Goal: Task Accomplishment & Management: Use online tool/utility

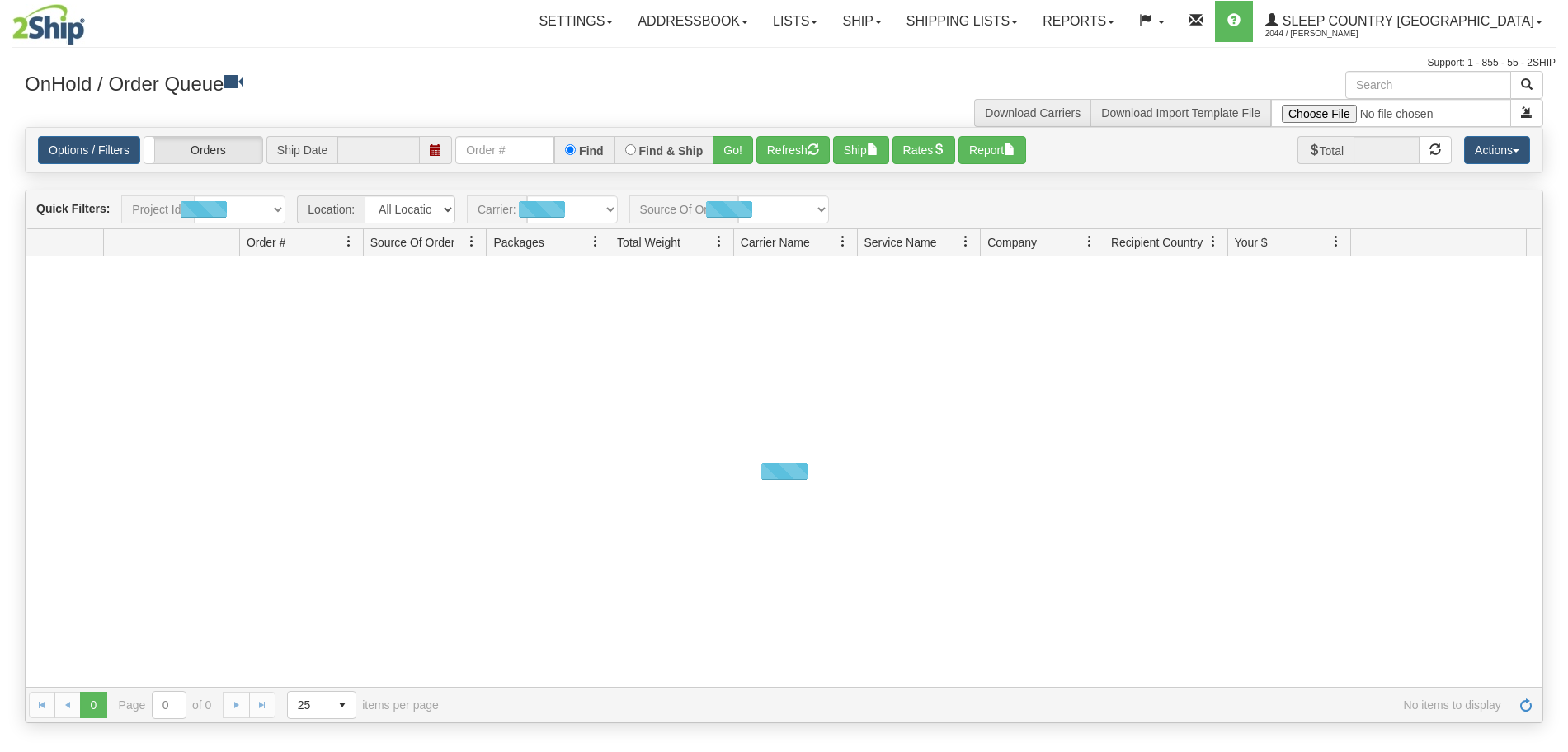
type input "[DATE]"
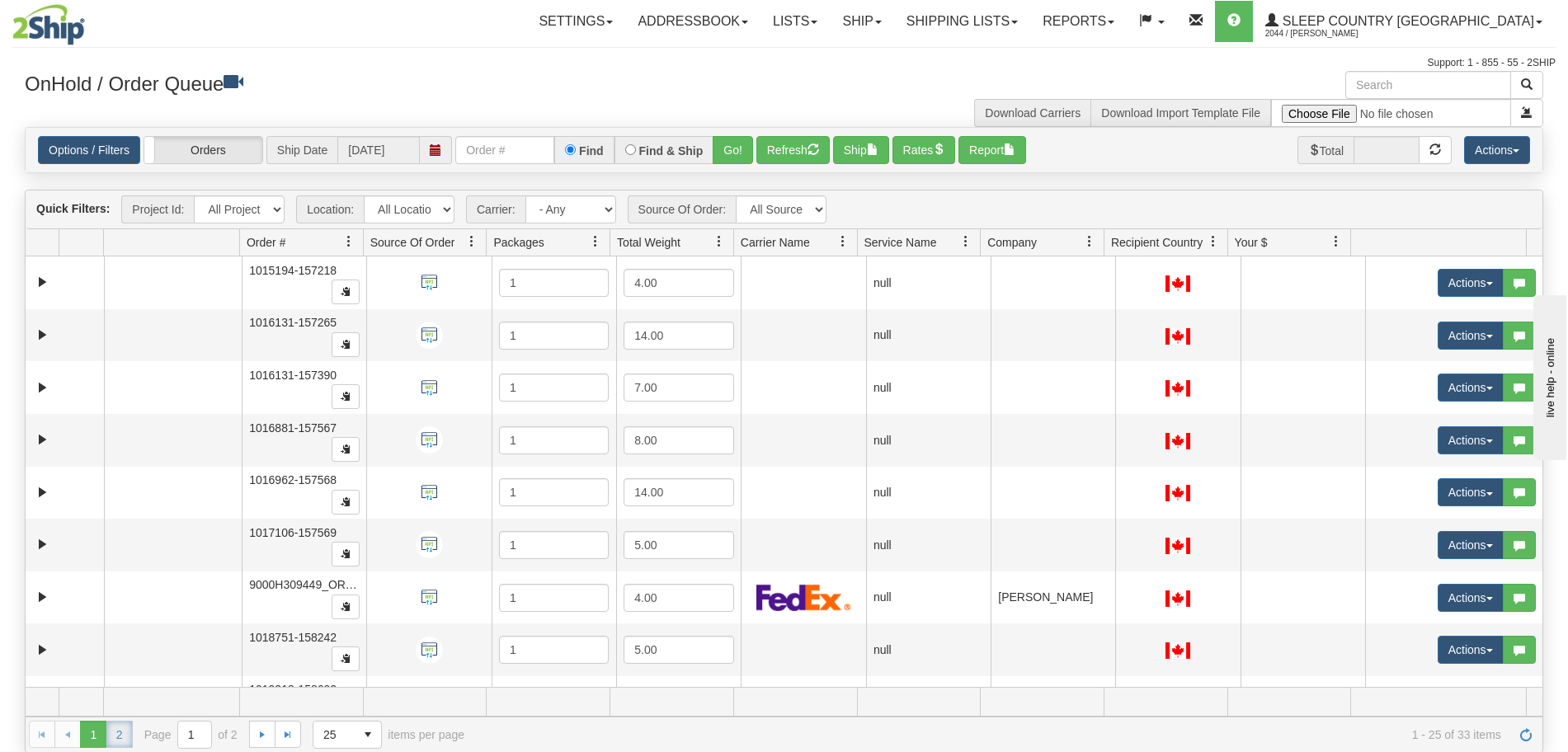
click at [118, 739] on link "2" at bounding box center [119, 733] width 26 height 26
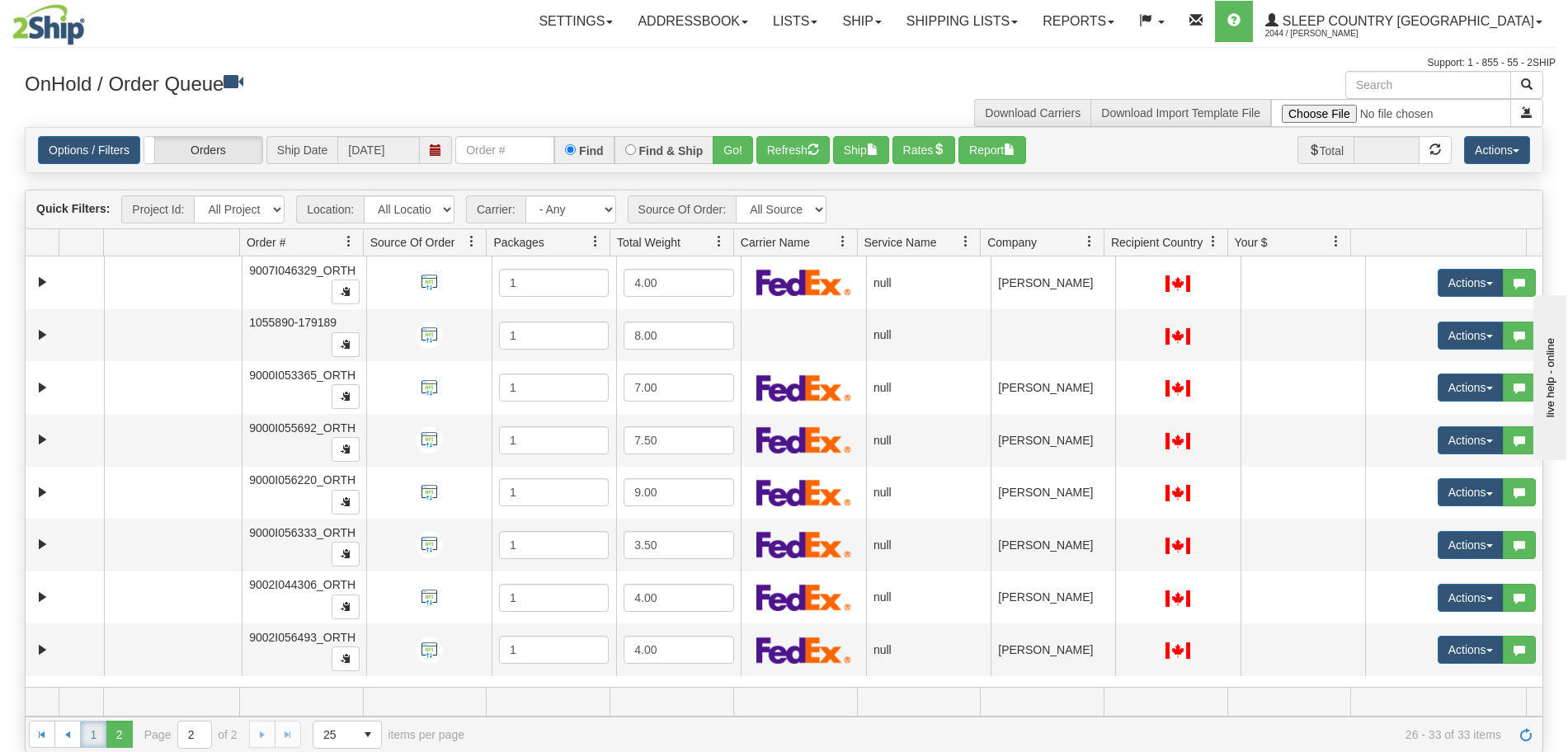
click at [93, 733] on link "1" at bounding box center [93, 733] width 26 height 26
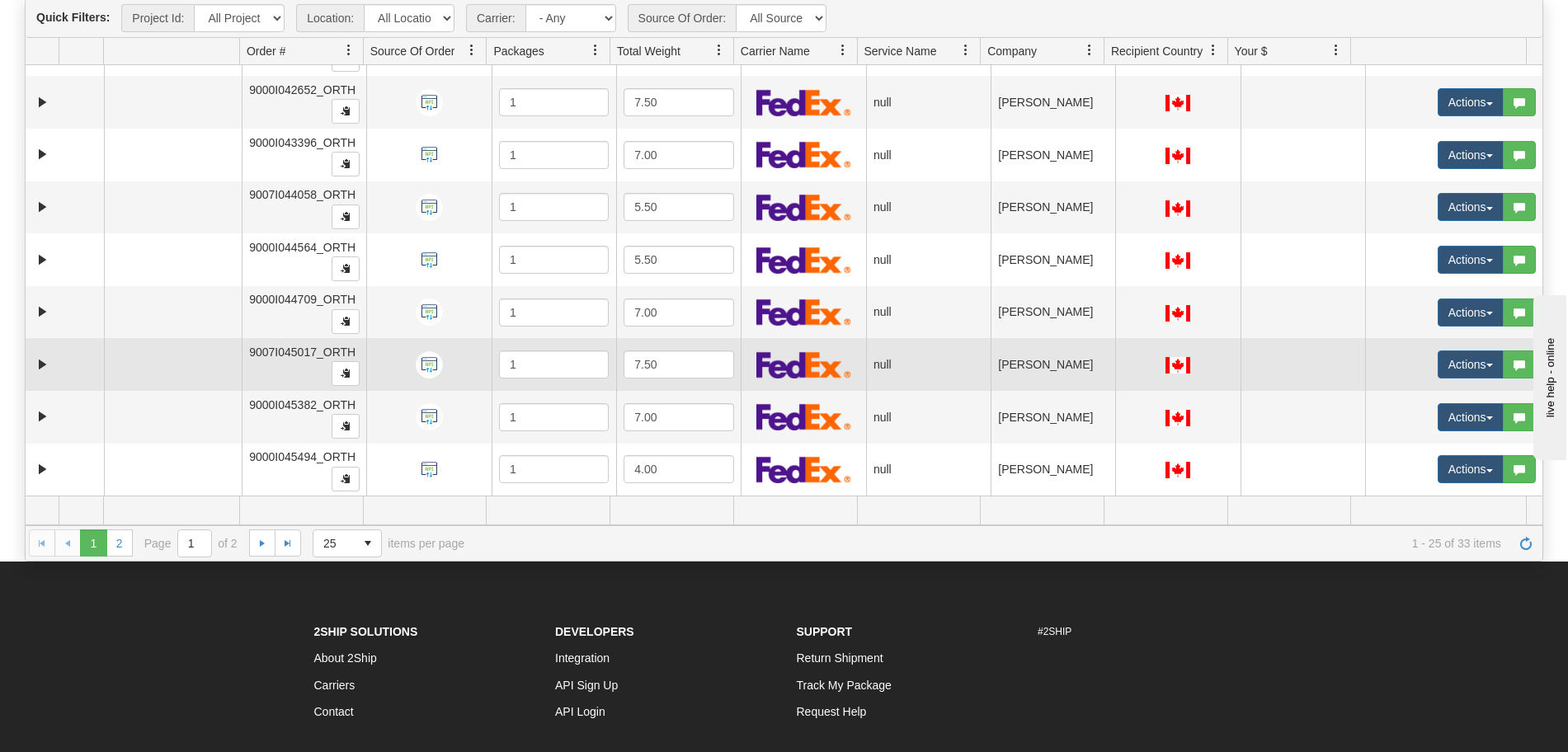
scroll to position [343, 0]
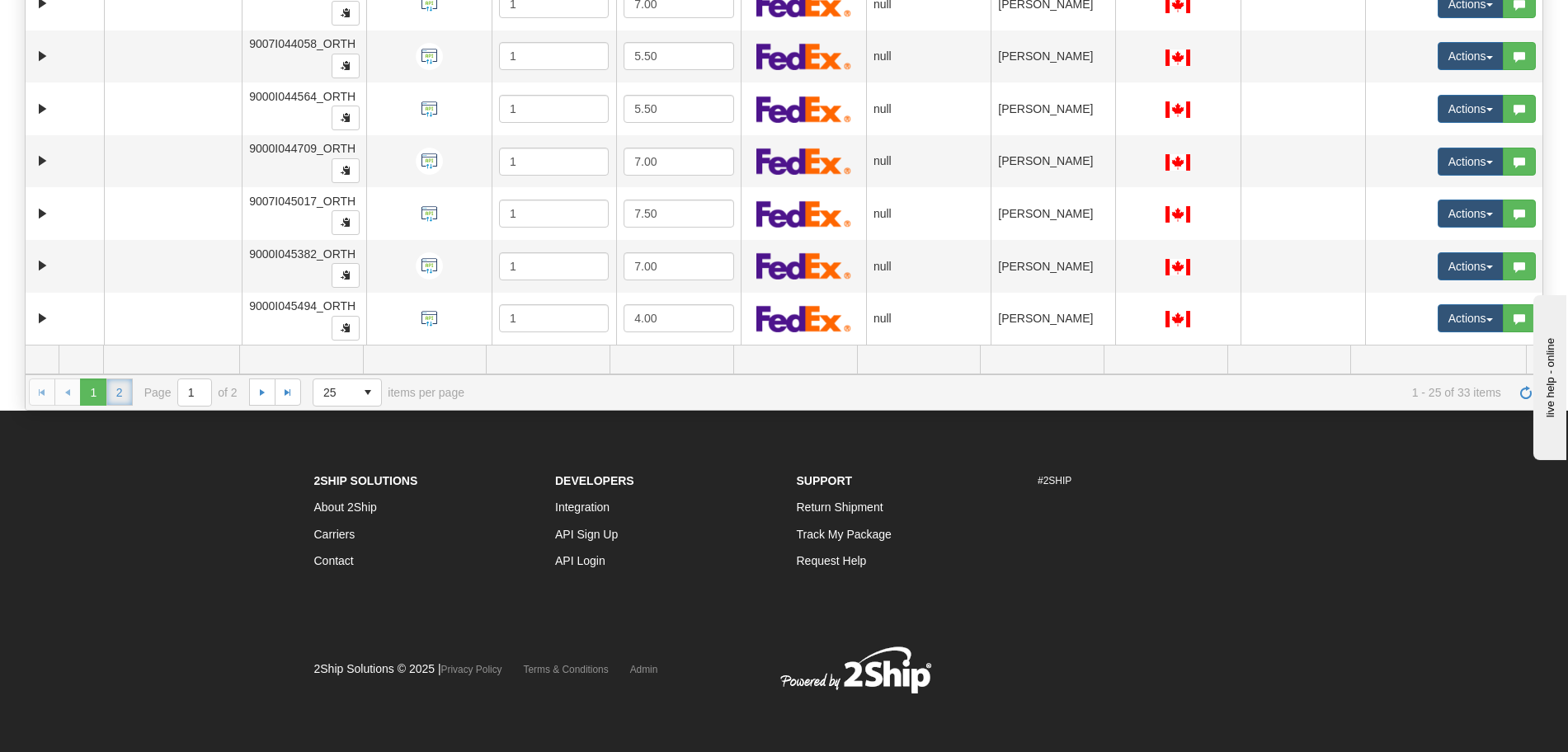
click at [120, 395] on link "2" at bounding box center [119, 391] width 26 height 26
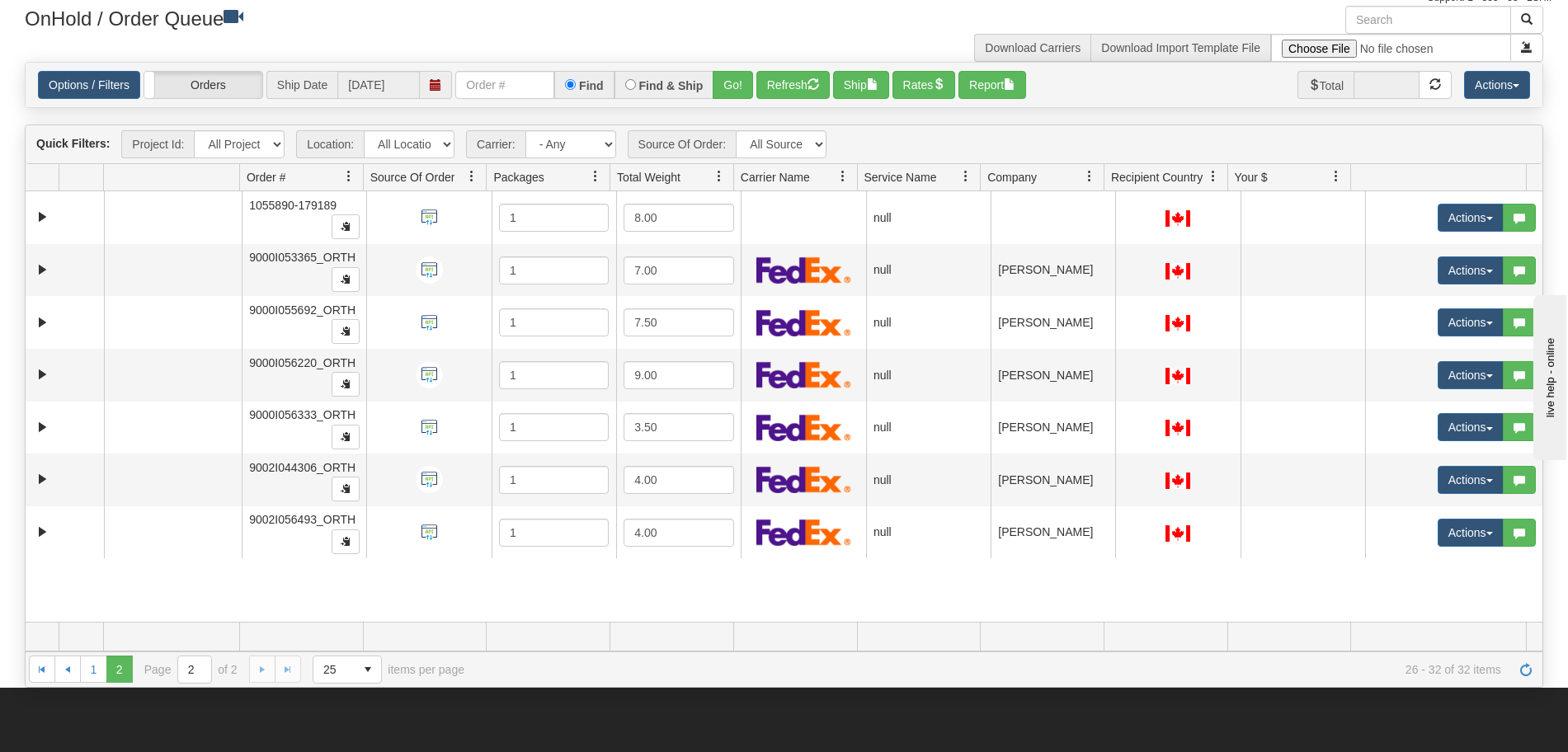
scroll to position [0, 0]
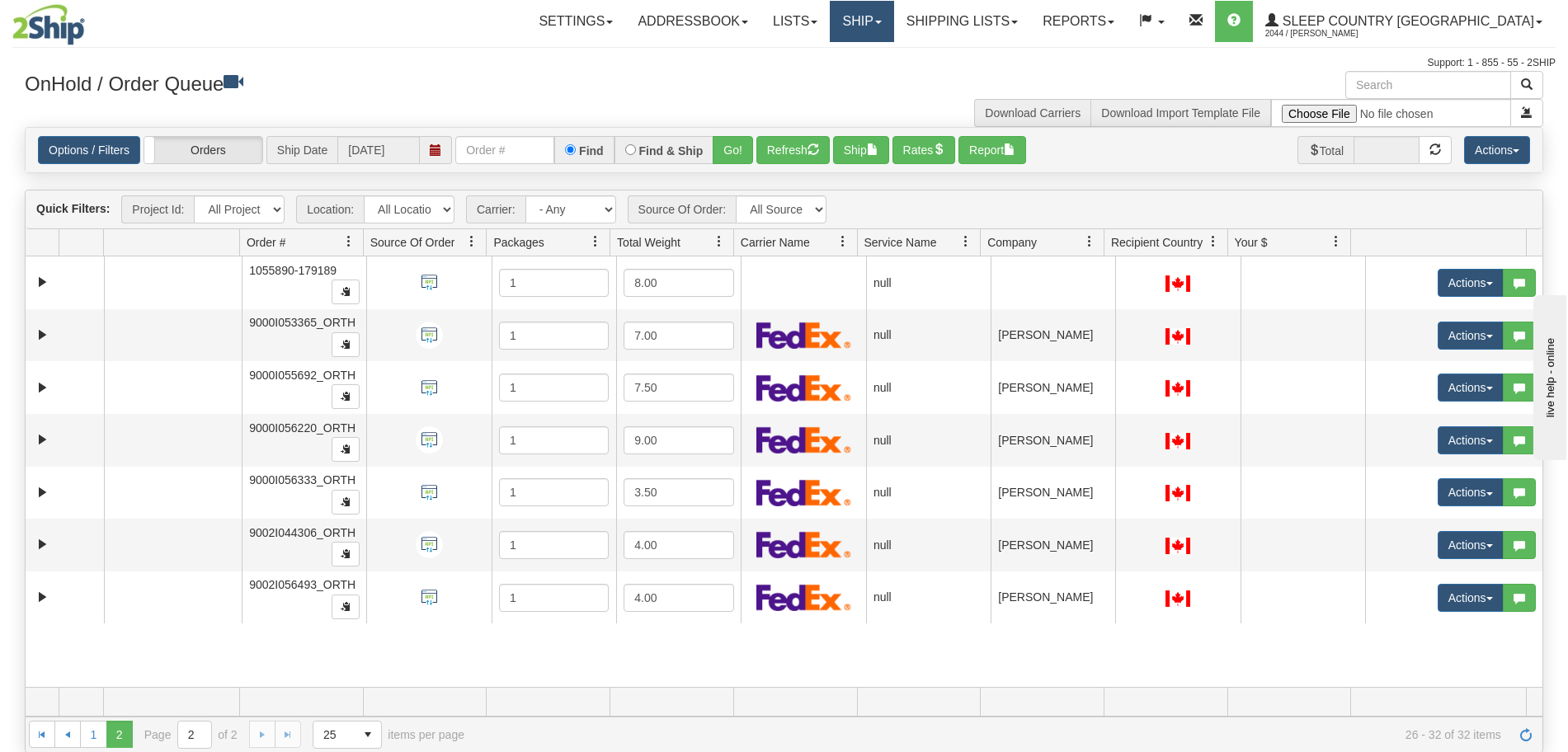
click at [894, 29] on link "Ship" at bounding box center [861, 21] width 63 height 41
click at [823, 57] on span "Ship Screen" at bounding box center [792, 58] width 63 height 14
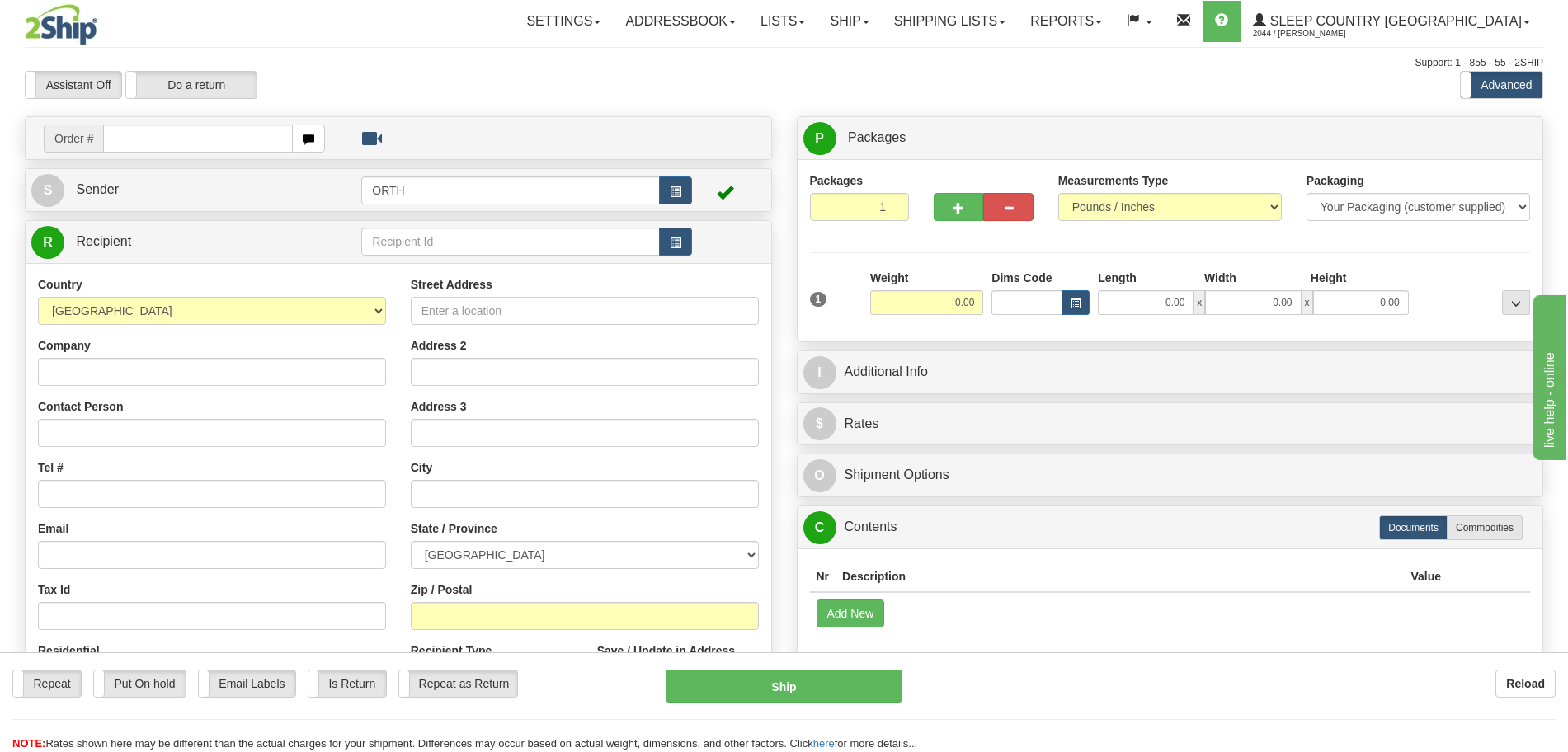
click at [146, 140] on div "Toggle navigation Settings Shipping Preferences Fields Preferences New" at bounding box center [784, 464] width 1568 height 929
drag, startPoint x: 0, startPoint y: 0, endPoint x: 146, endPoint y: 140, distance: 202.3
click at [146, 140] on input "text" at bounding box center [197, 138] width 189 height 28
paste input "9002i021284"
type input "9002i021284"
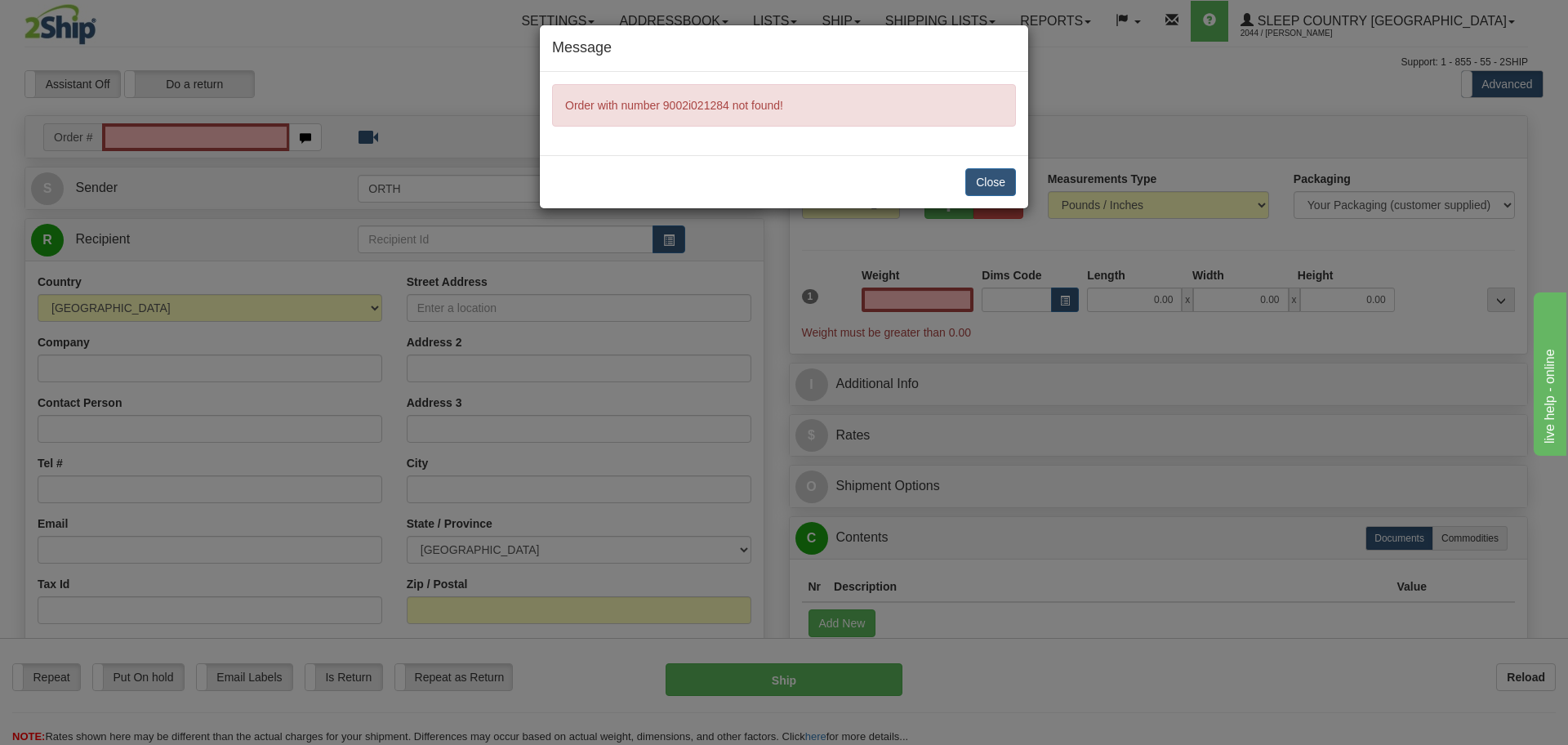
type input "0.00"
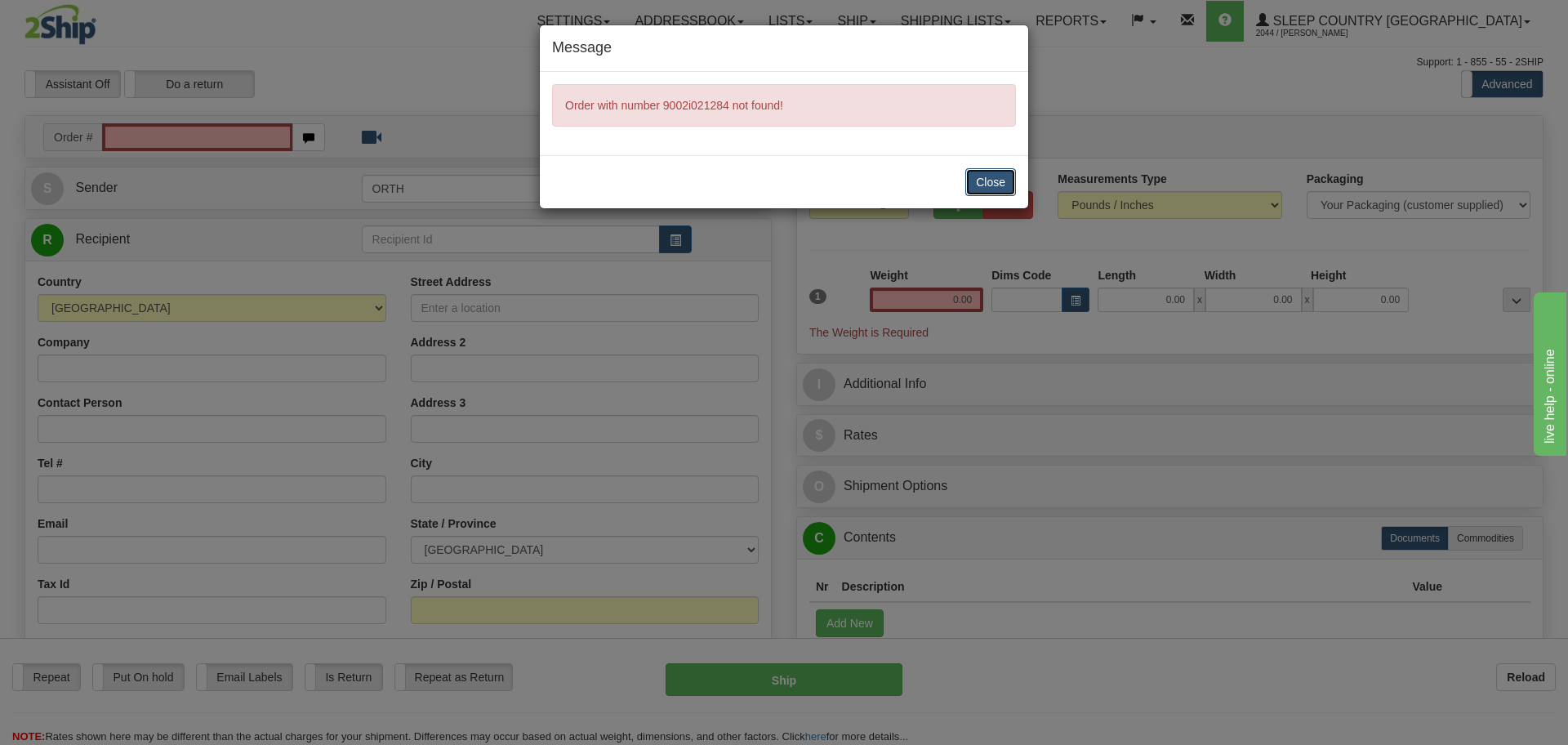
click at [993, 178] on button "Close" at bounding box center [990, 182] width 50 height 28
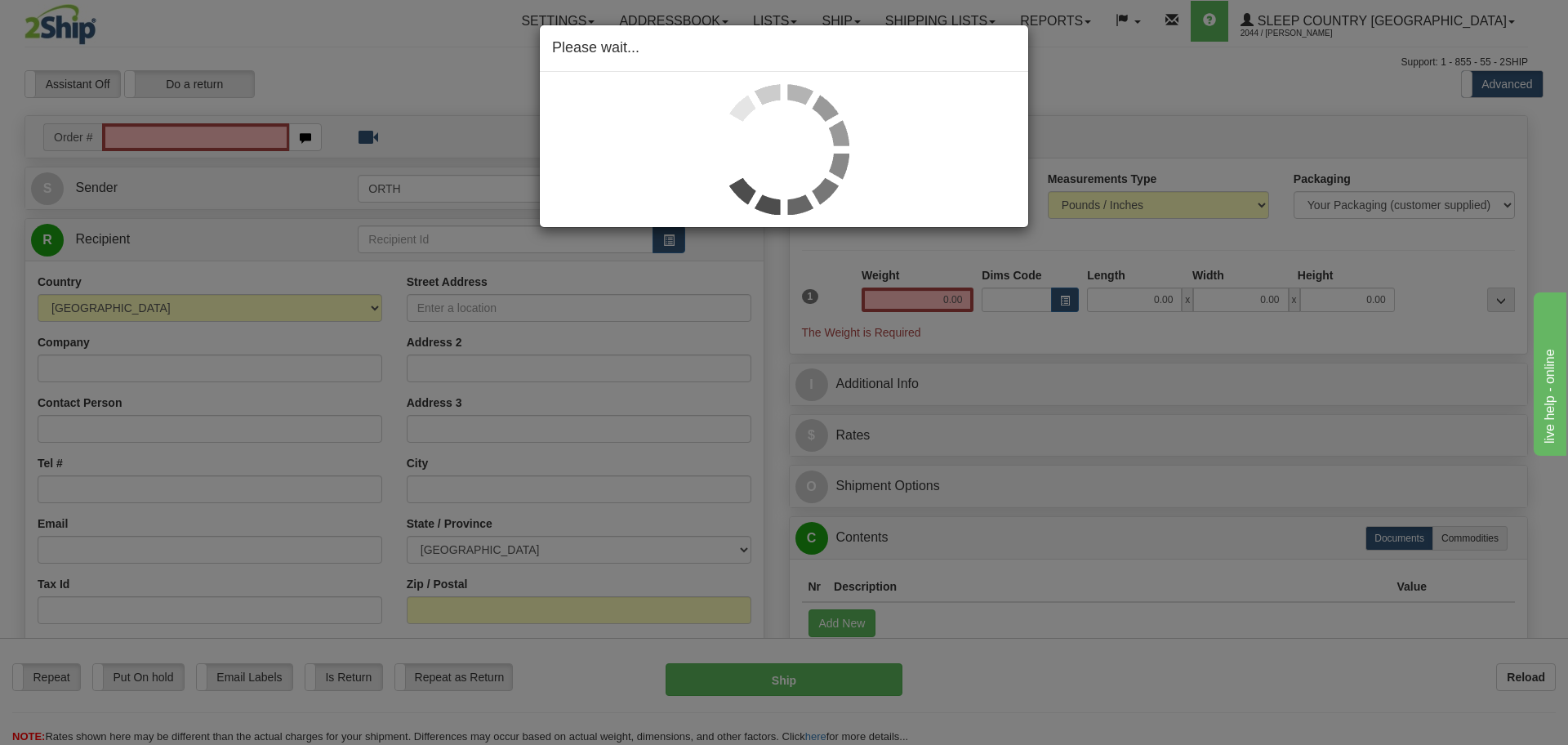
click at [171, 146] on div "Please wait..." at bounding box center [784, 372] width 1568 height 745
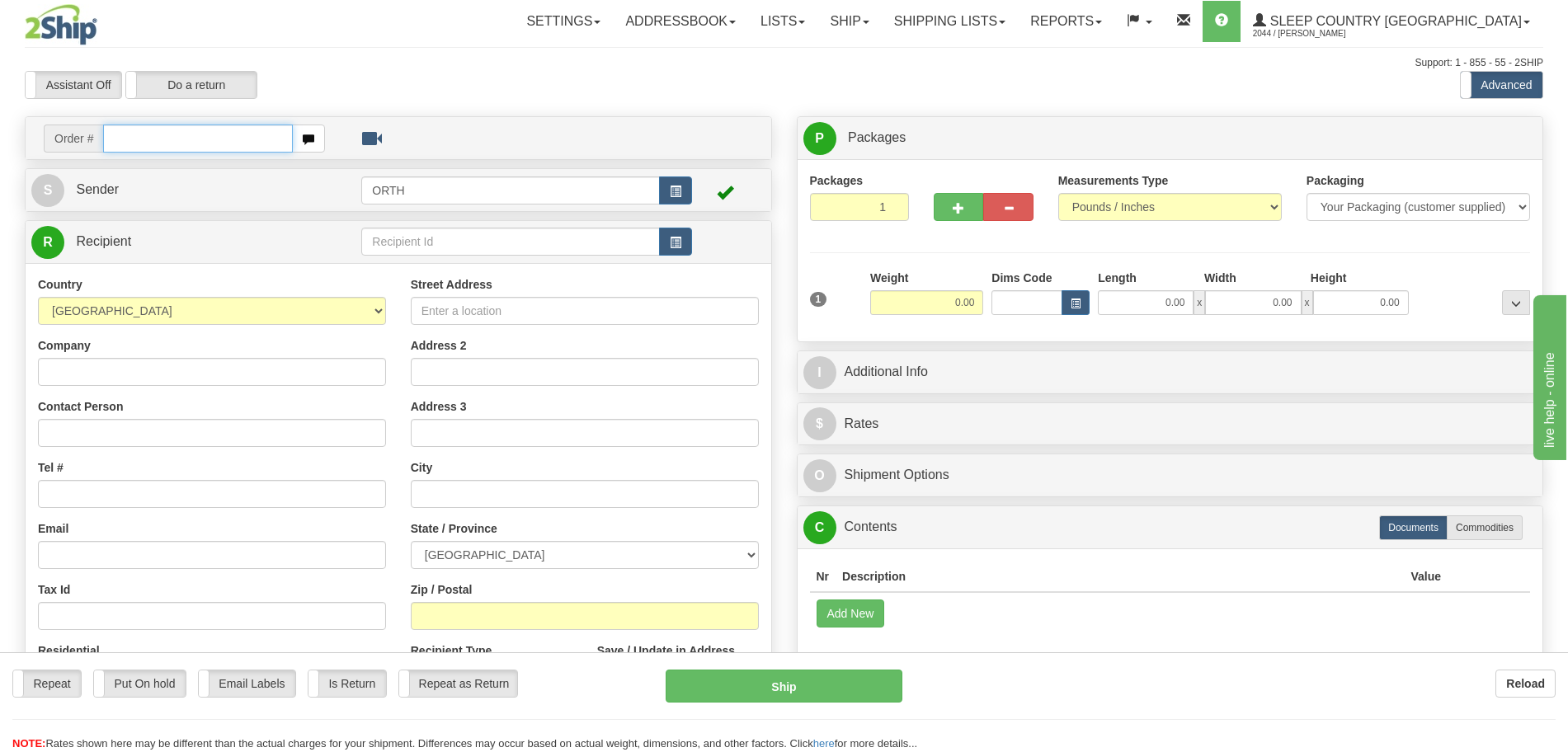
drag, startPoint x: 0, startPoint y: 0, endPoint x: 179, endPoint y: 142, distance: 228.5
click at [179, 142] on input "text" at bounding box center [197, 138] width 189 height 28
paste input "9002i021284"
type input "9002I021284"
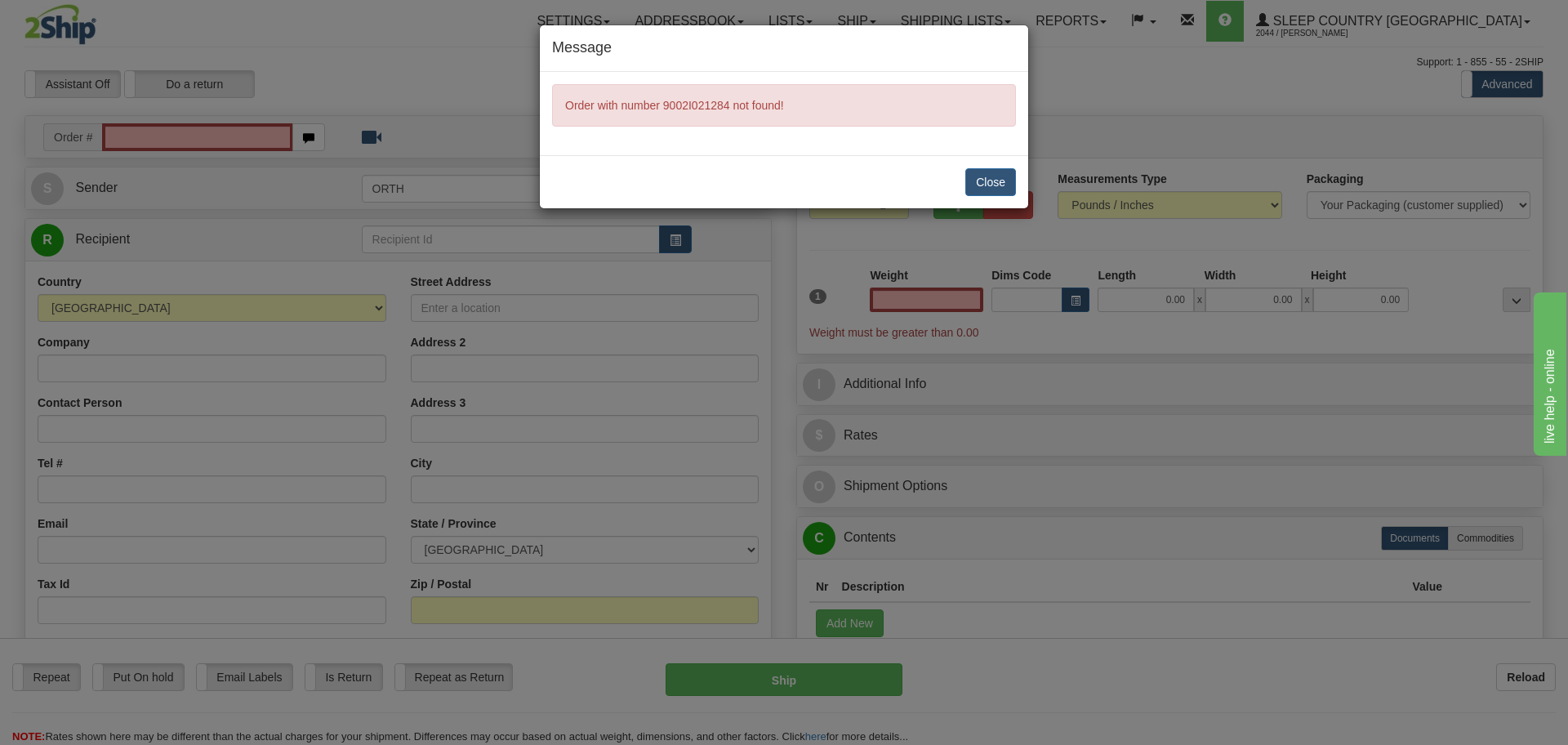
type input "0.00"
click at [994, 173] on button "Close" at bounding box center [990, 182] width 50 height 28
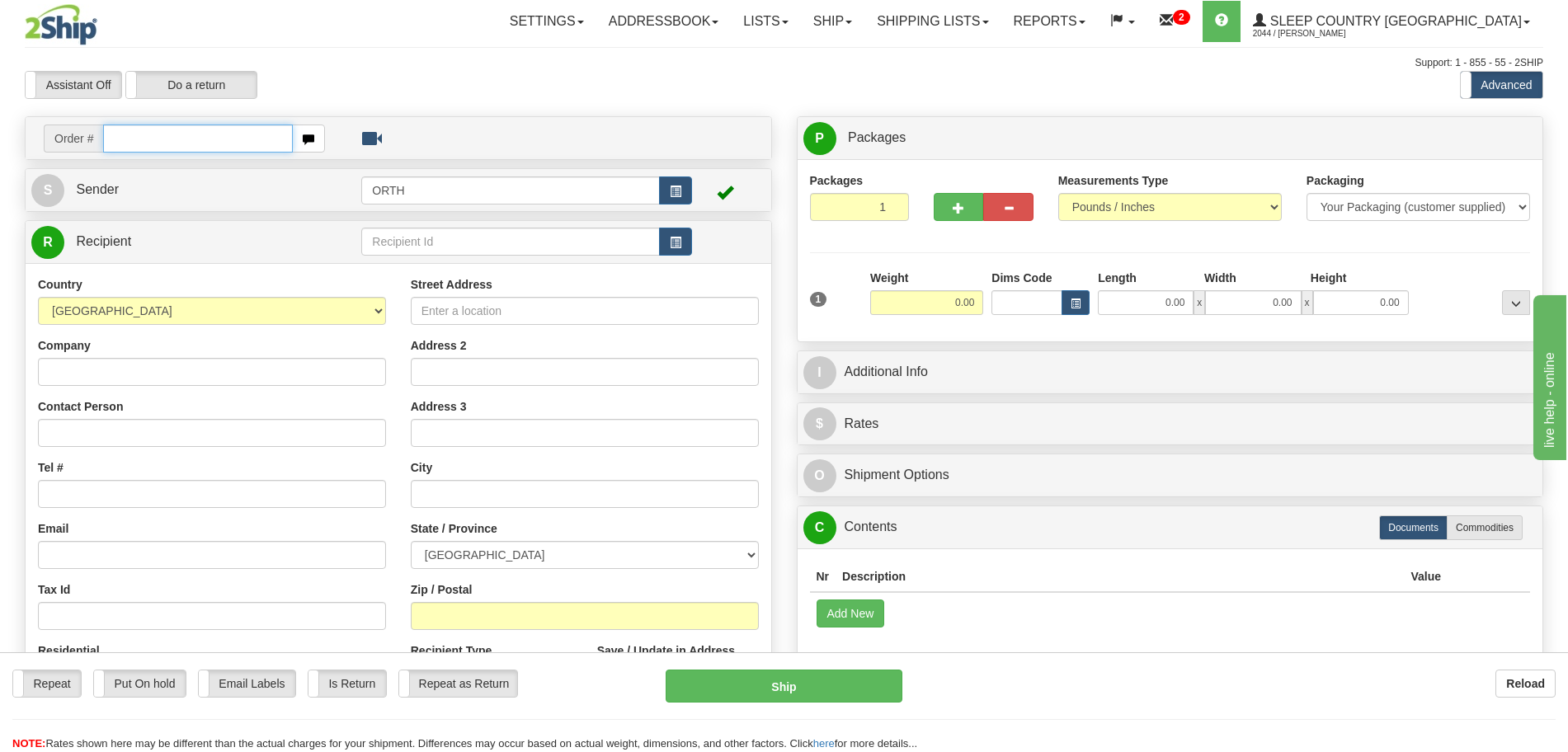
click at [240, 135] on input "text" at bounding box center [197, 138] width 189 height 28
paste input "9002i021284"
type input "9002I021284"
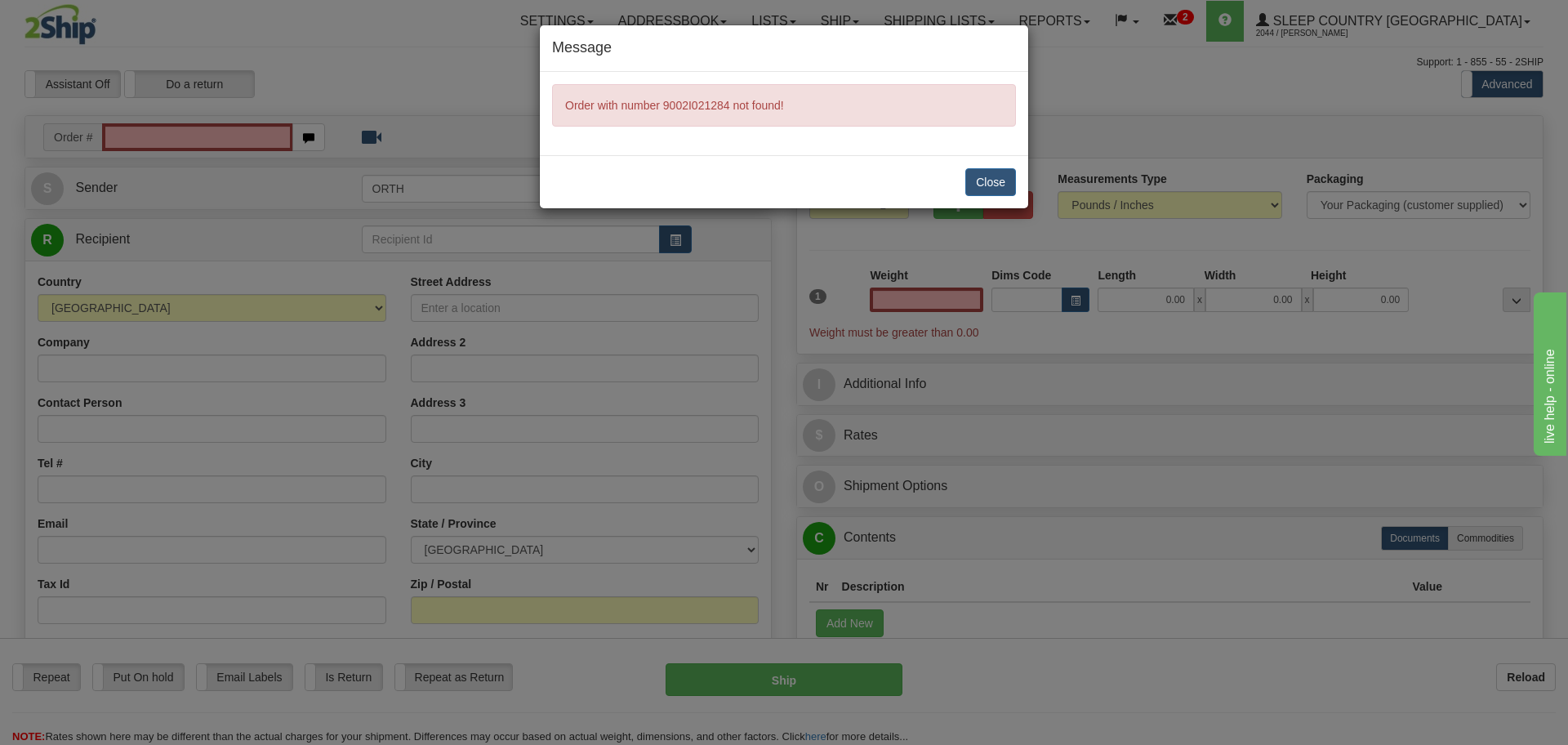
type input "0.00"
click at [988, 184] on button "Close" at bounding box center [990, 182] width 50 height 28
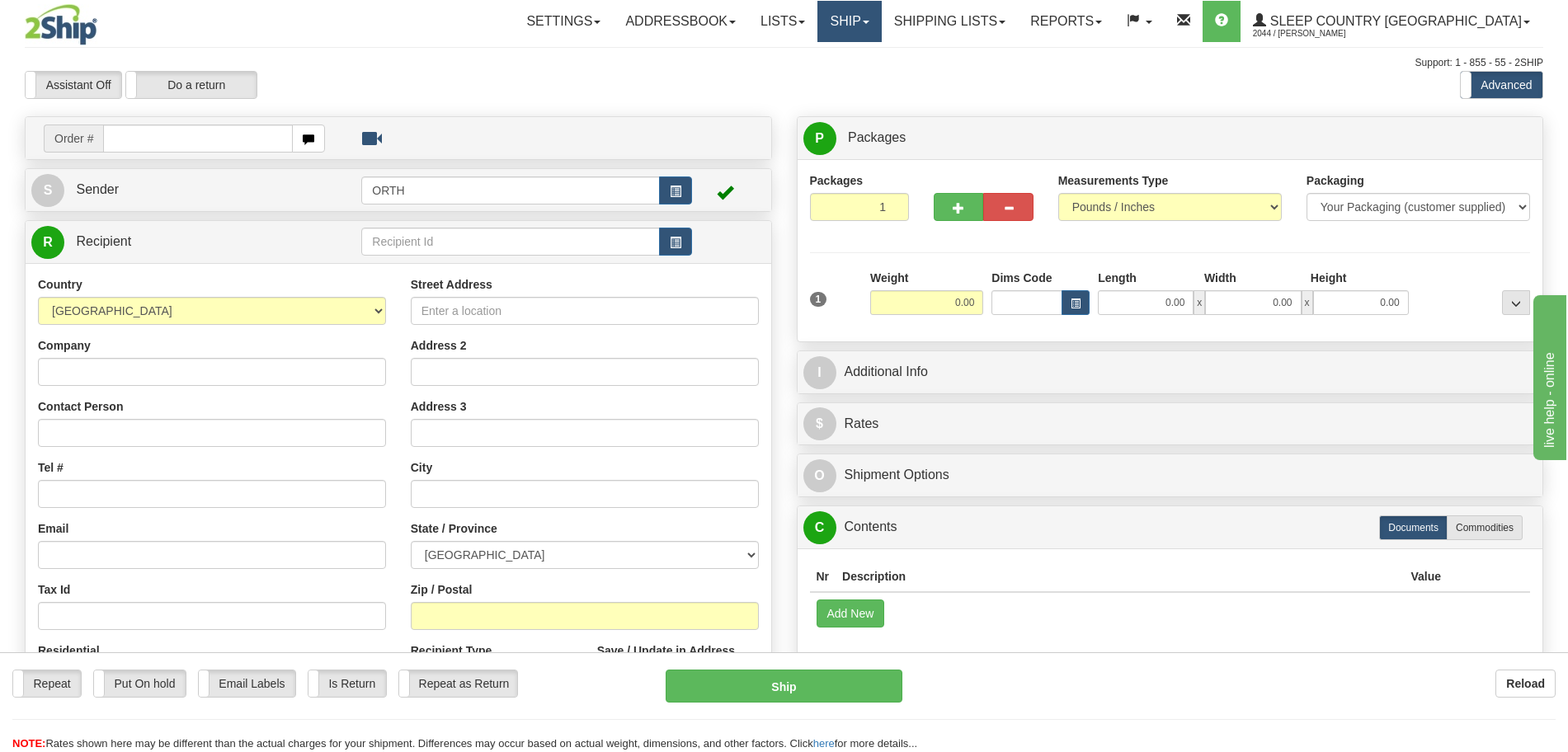
click at [881, 30] on link "Ship" at bounding box center [849, 21] width 63 height 41
click at [865, 78] on span "OnHold / Order Queue" at bounding box center [806, 80] width 116 height 14
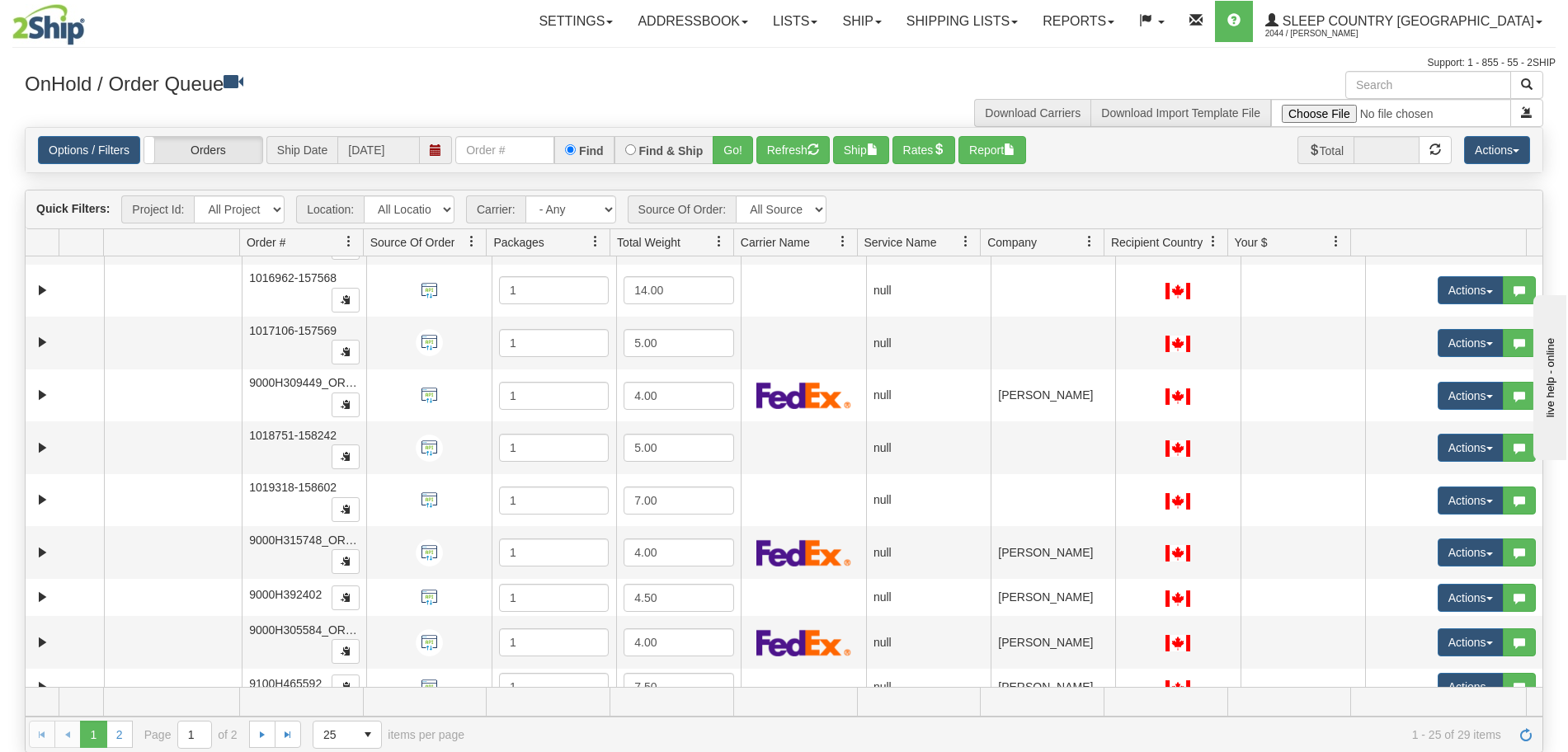
scroll to position [206, 0]
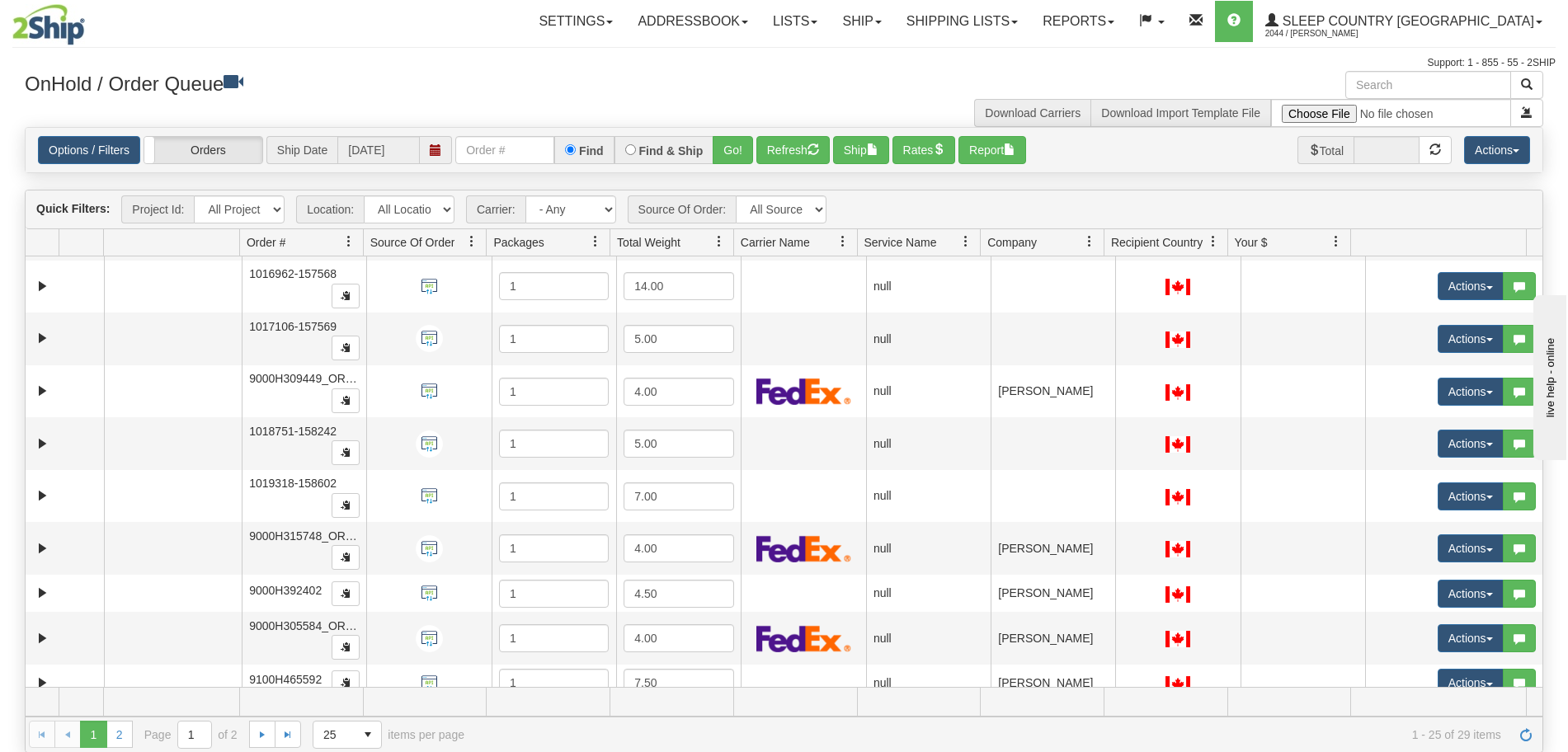
click at [715, 87] on h3 "OnHold / Order Queue" at bounding box center [398, 83] width 747 height 24
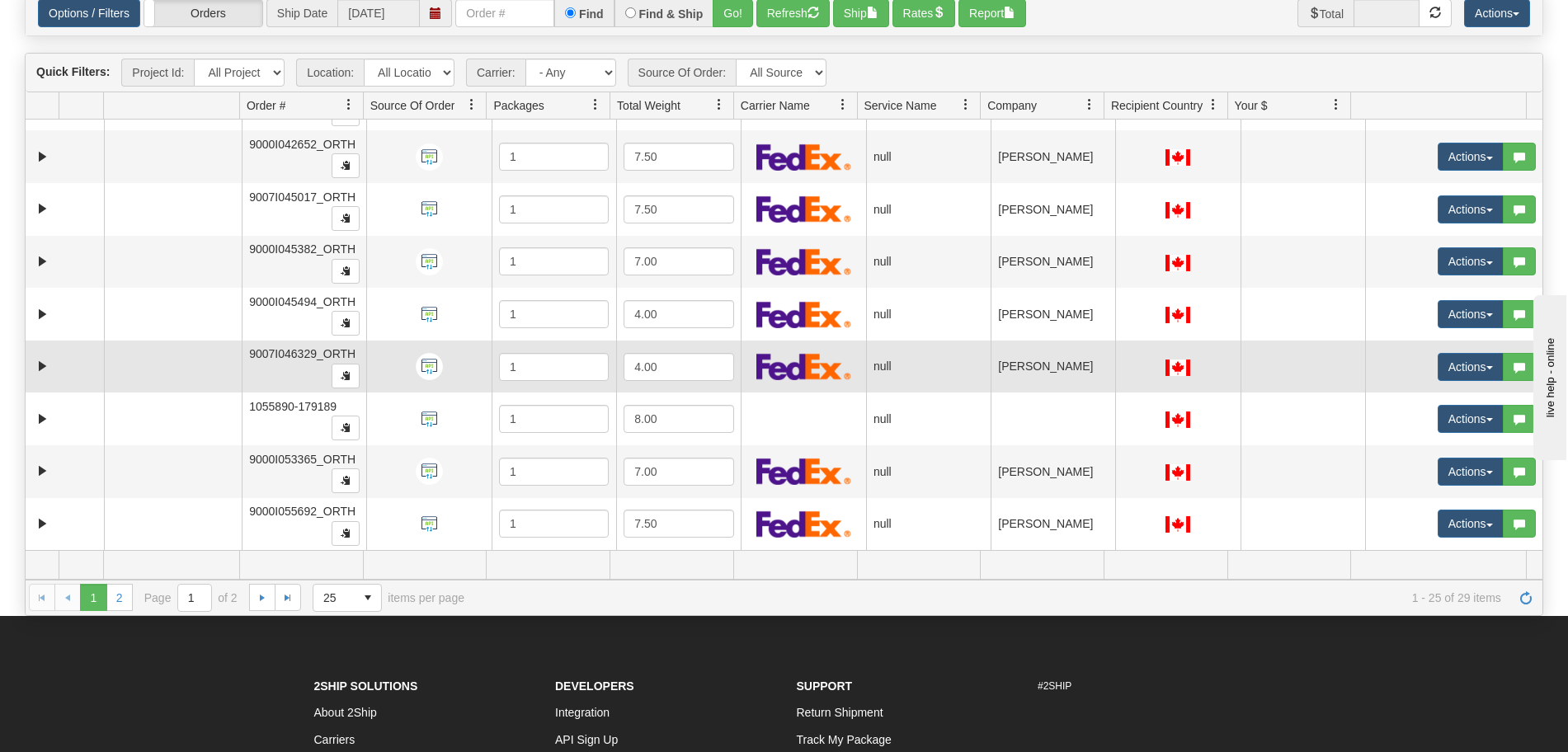
scroll to position [138, 0]
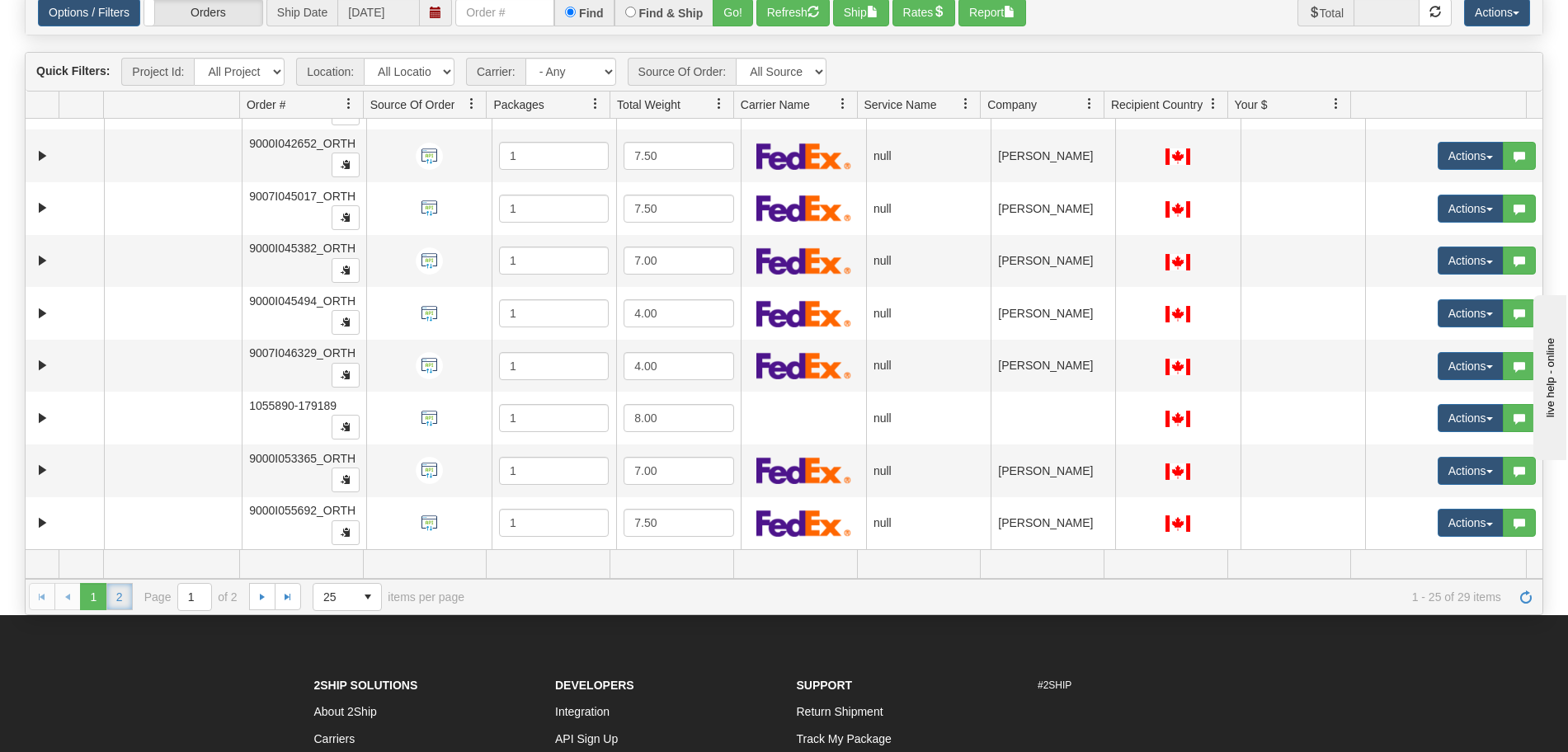
click at [113, 598] on link "2" at bounding box center [119, 596] width 26 height 26
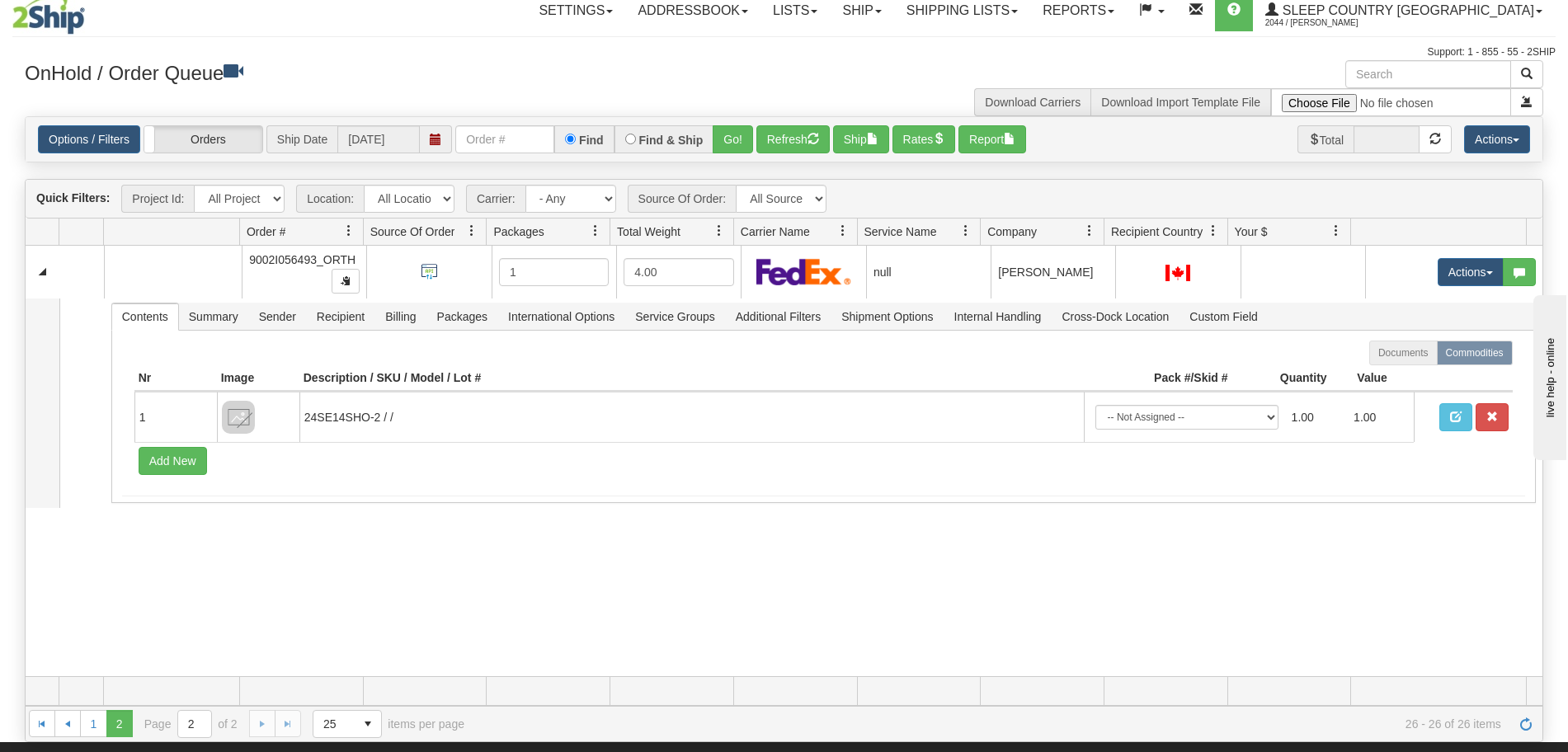
scroll to position [0, 0]
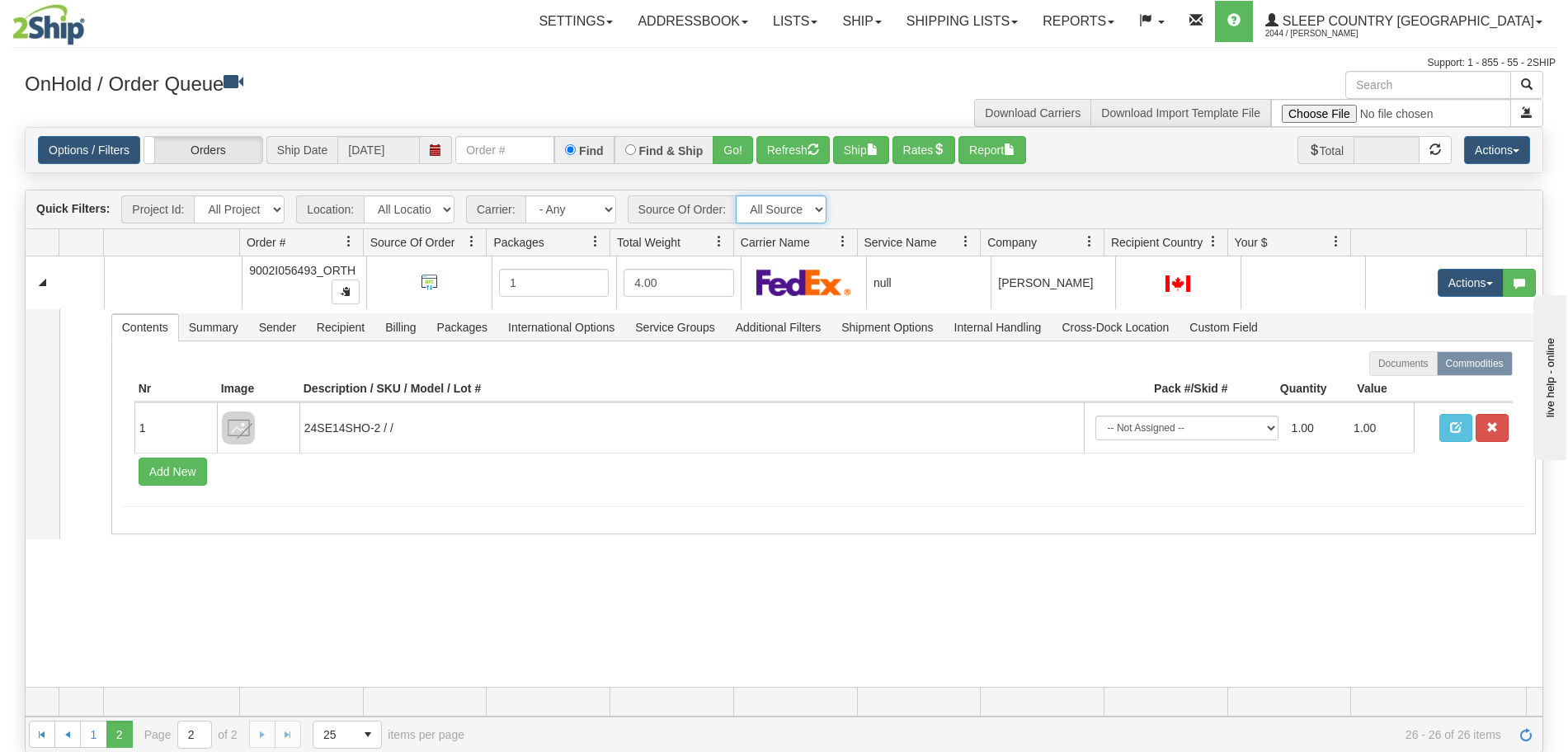
click at [816, 209] on select "All Sources API" at bounding box center [780, 209] width 91 height 28
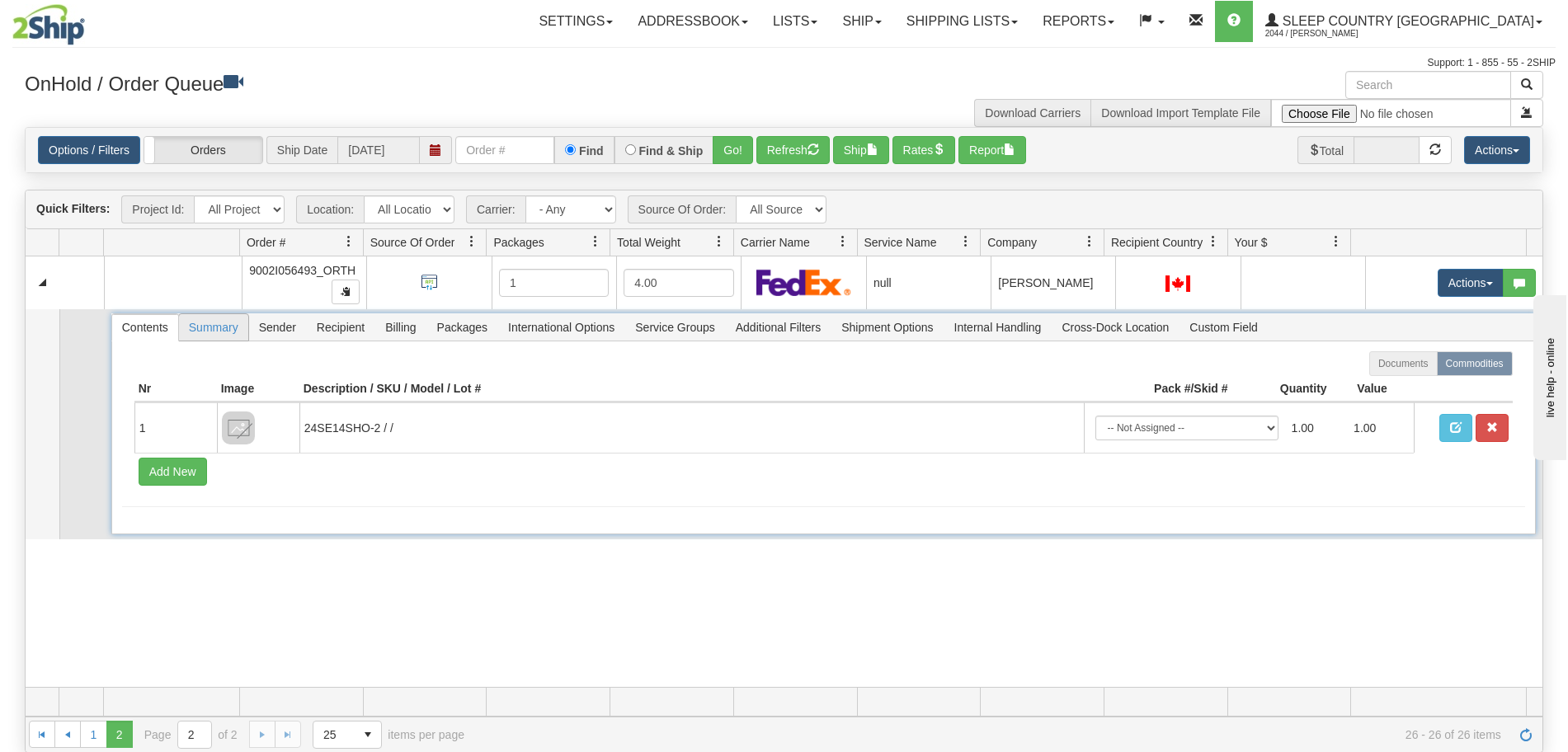
click at [214, 329] on span "Summary" at bounding box center [214, 327] width 69 height 26
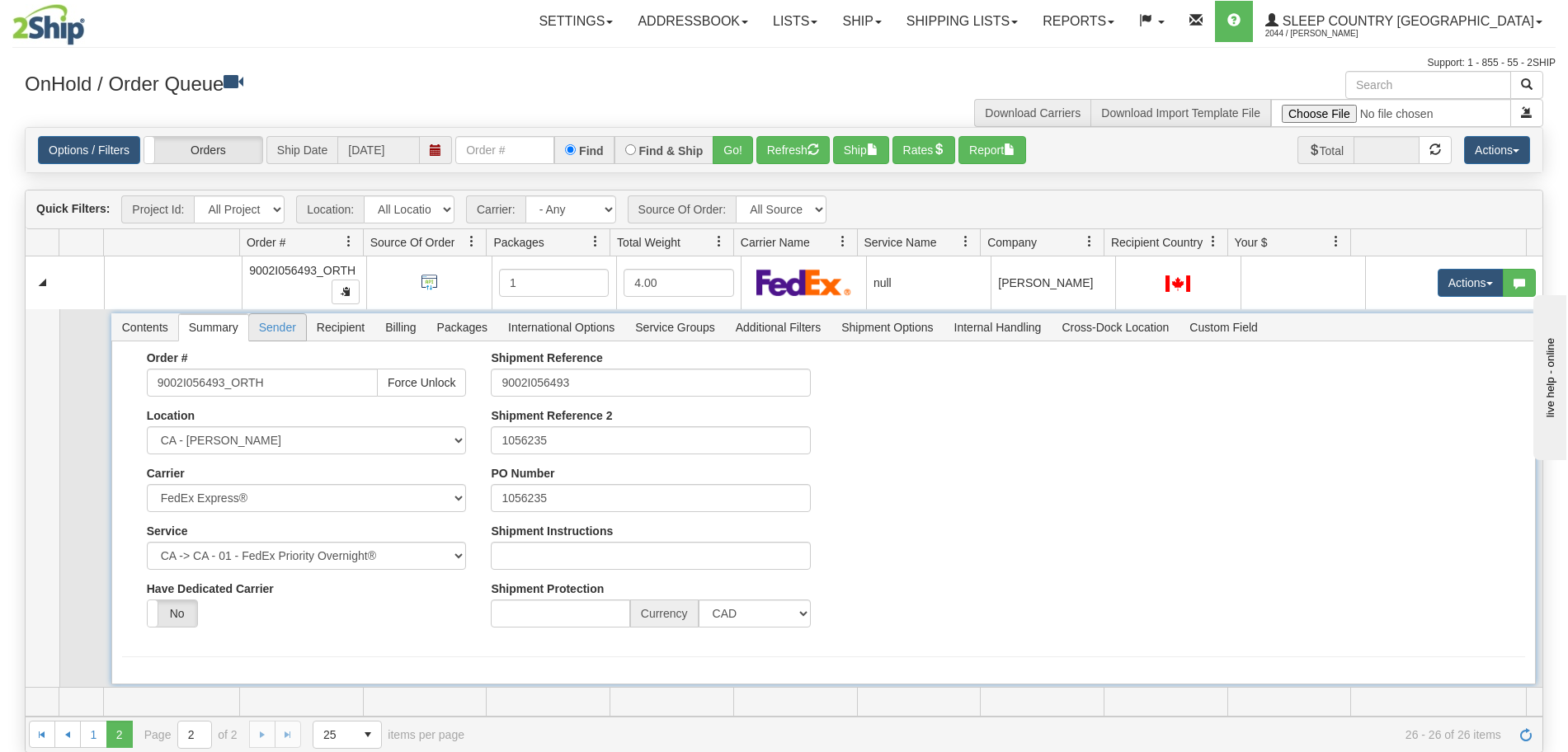
click at [262, 326] on span "Sender" at bounding box center [277, 327] width 57 height 26
